Goal: Communication & Community: Answer question/provide support

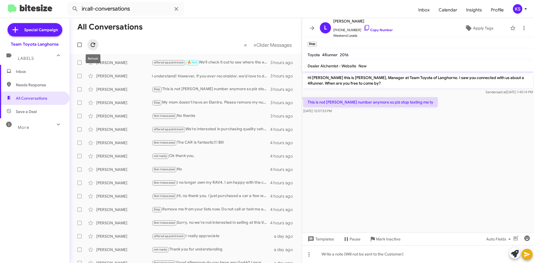
click at [93, 43] on icon at bounding box center [92, 44] width 7 height 7
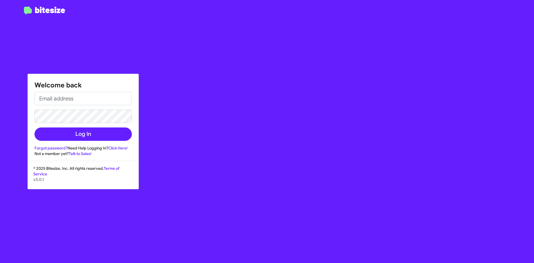
type input "[EMAIL_ADDRESS][DOMAIN_NAME]"
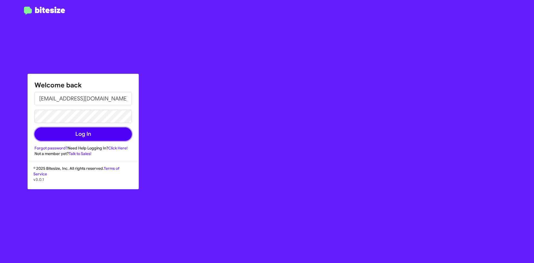
click at [99, 132] on button "Log In" at bounding box center [82, 133] width 97 height 13
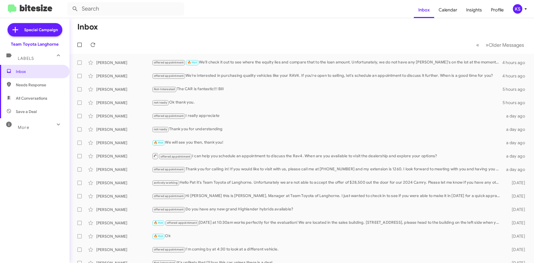
click at [38, 101] on span "All Conversations" at bounding box center [34, 97] width 69 height 13
type input "in:all-conversations"
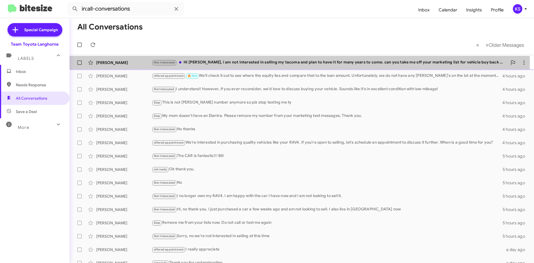
click at [254, 63] on div "Not-Interested Hi [PERSON_NAME], i am not interested in selling my tacoma and p…" at bounding box center [329, 62] width 355 height 6
